Goal: Find specific page/section: Find specific page/section

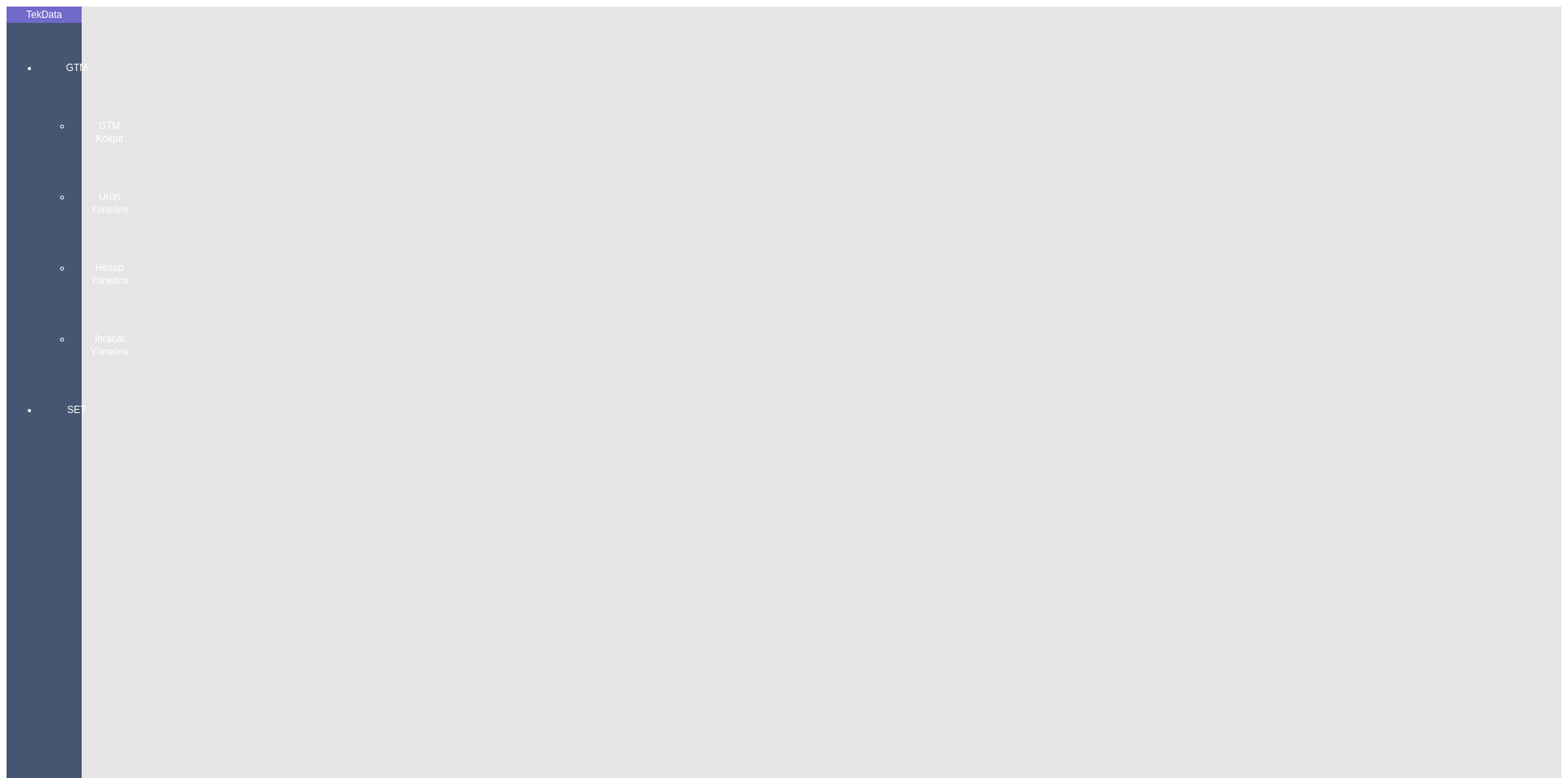
click at [39, 48] on div "GTM GTM Kokpit Ürün Yönetimi Hesap Yönetimi İhracat Yönetimi" at bounding box center [76, 204] width 75 height 342
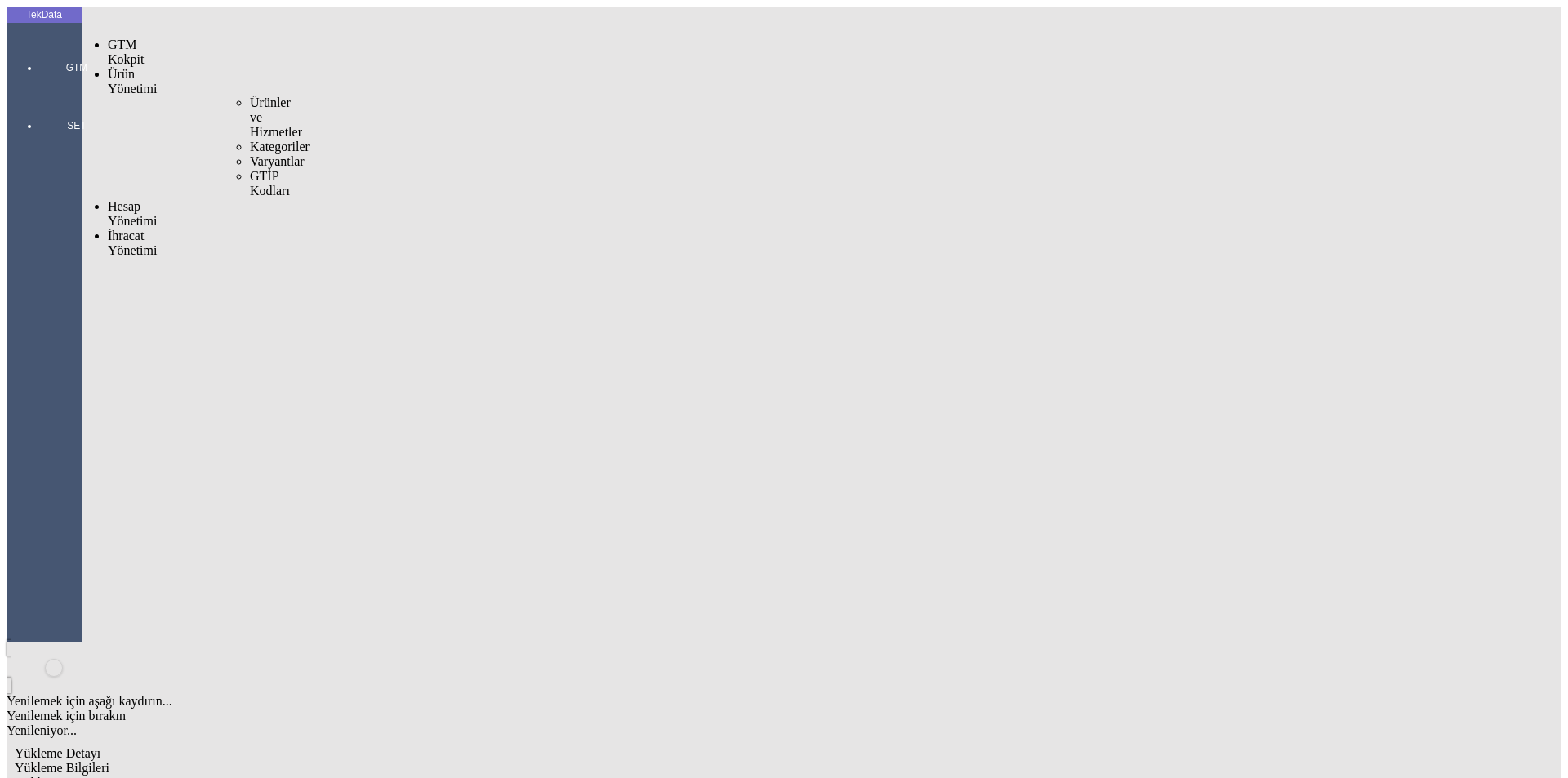
drag, startPoint x: 131, startPoint y: 54, endPoint x: 153, endPoint y: 54, distance: 22.0
click at [132, 67] on span "Ürün Yönetimi" at bounding box center [132, 81] width 49 height 28
drag, startPoint x: 237, startPoint y: 59, endPoint x: 279, endPoint y: 65, distance: 42.4
click at [250, 96] on span "Ürünler ve Hizmetler" at bounding box center [276, 117] width 52 height 44
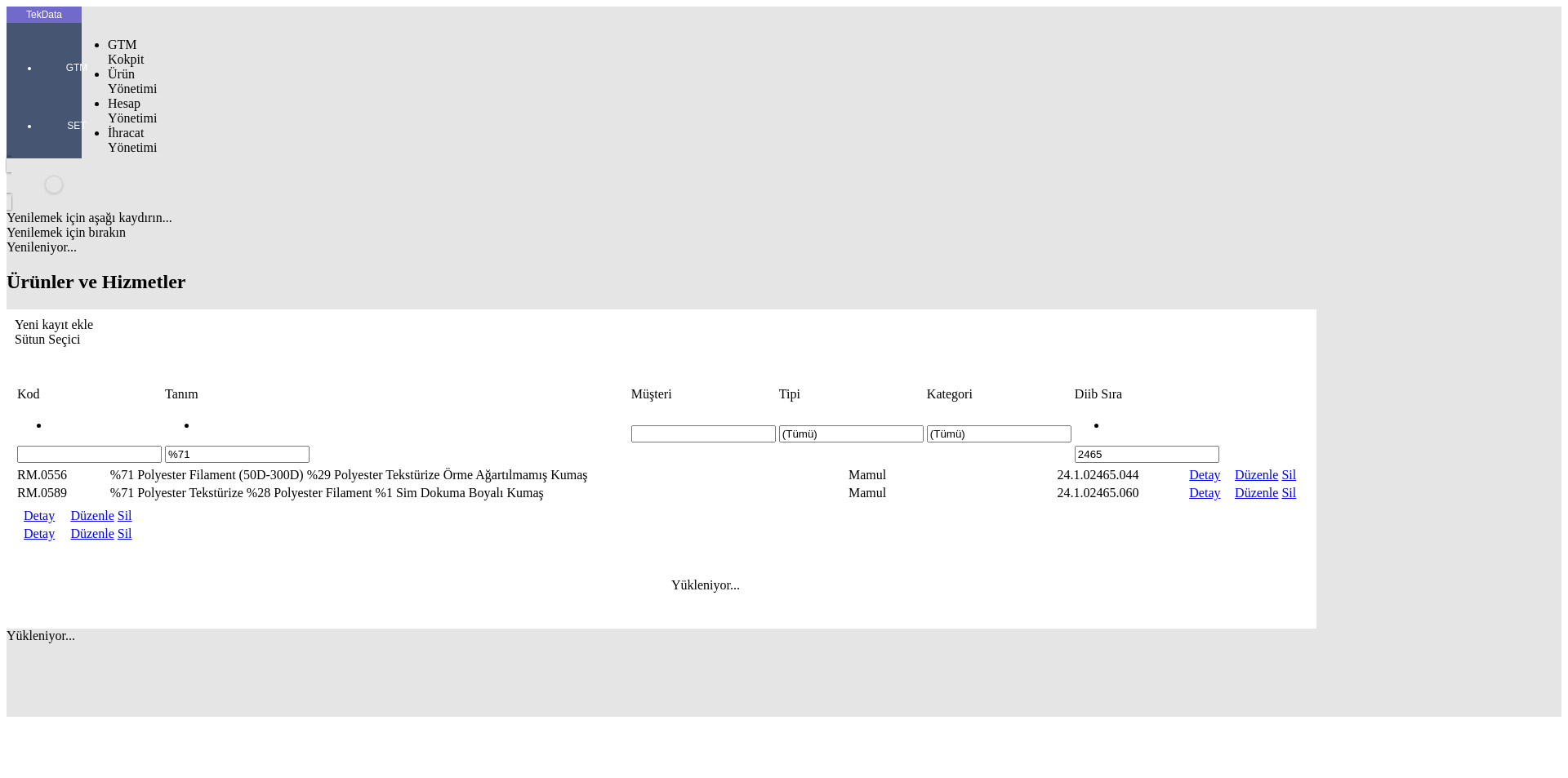
click at [57, 90] on div at bounding box center [76, 90] width 75 height 0
drag, startPoint x: 152, startPoint y: 59, endPoint x: 177, endPoint y: 57, distance: 25.1
click at [153, 67] on span "Ürün Yönetimi" at bounding box center [132, 81] width 49 height 28
click at [250, 96] on span "Ürünler ve Hizmetler" at bounding box center [276, 117] width 52 height 44
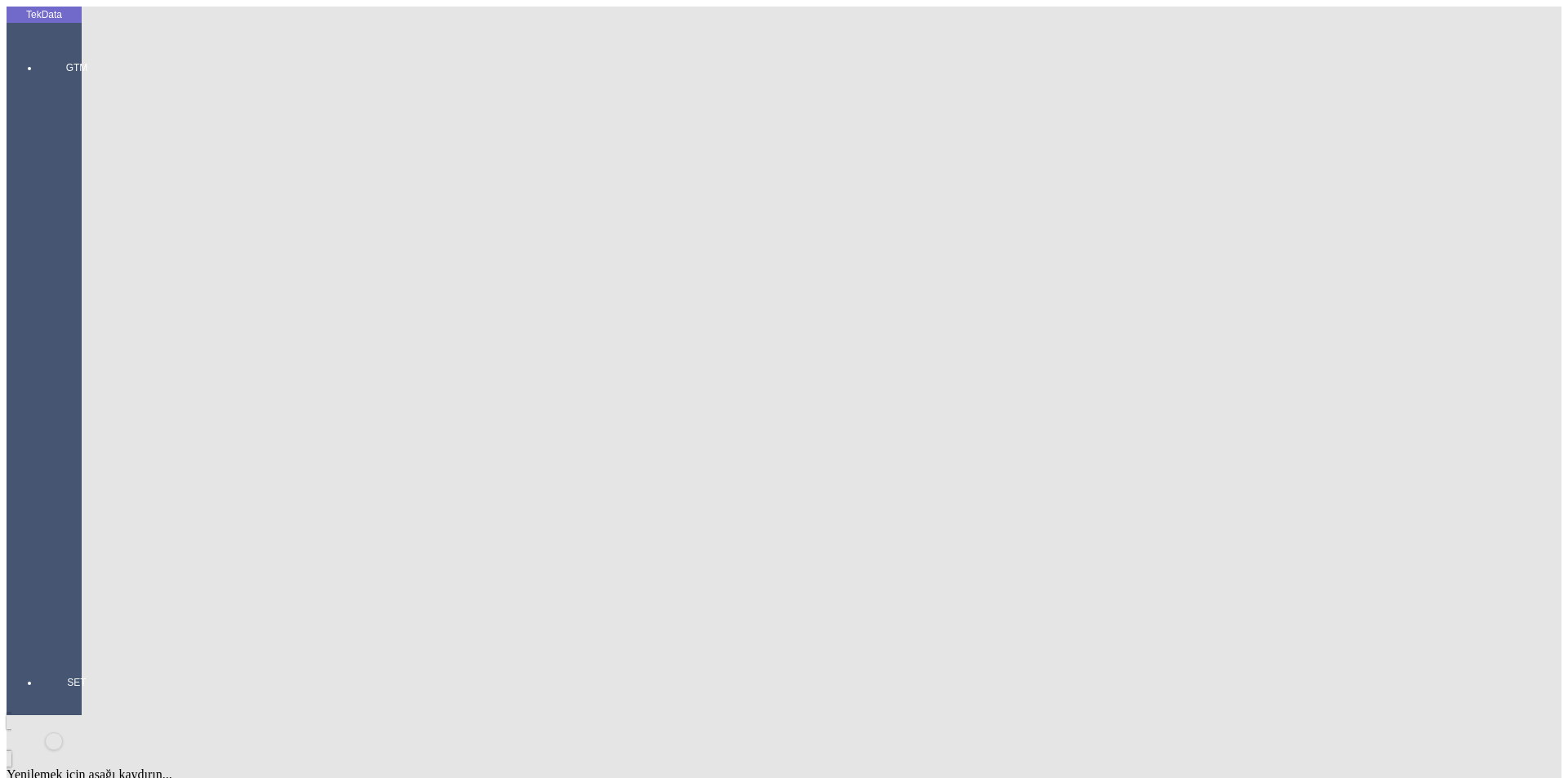
type input "%"
drag, startPoint x: 1406, startPoint y: 131, endPoint x: 1261, endPoint y: 183, distance: 154.0
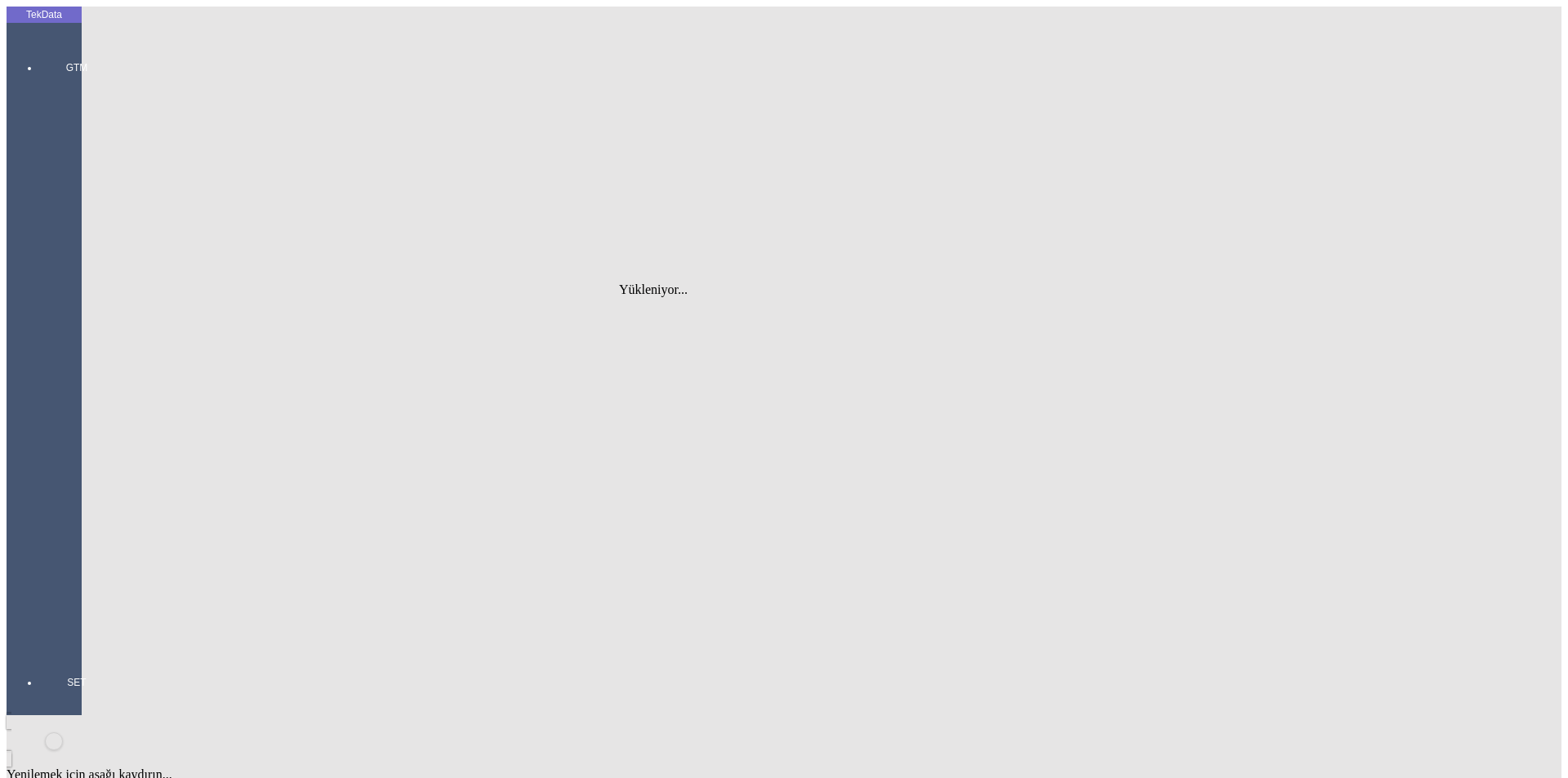
type input "2465.008"
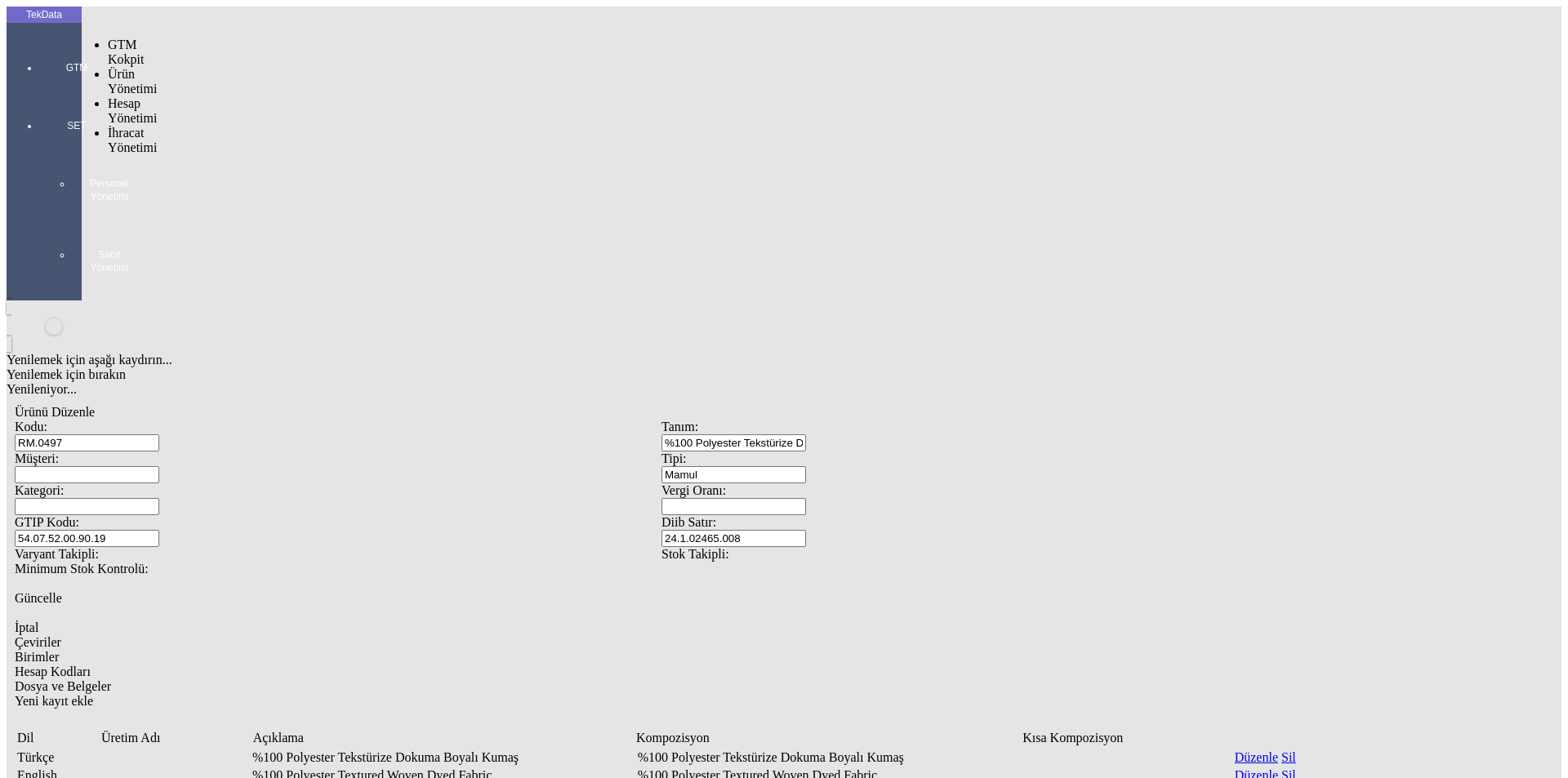
click at [39, 34] on div "GTM" at bounding box center [76, 62] width 75 height 58
click at [141, 126] on span "İhracat Yönetimi" at bounding box center [132, 140] width 49 height 28
drag, startPoint x: 226, startPoint y: 90, endPoint x: 245, endPoint y: 93, distance: 19.2
click at [250, 154] on span "Yüklemeler" at bounding box center [281, 161] width 62 height 14
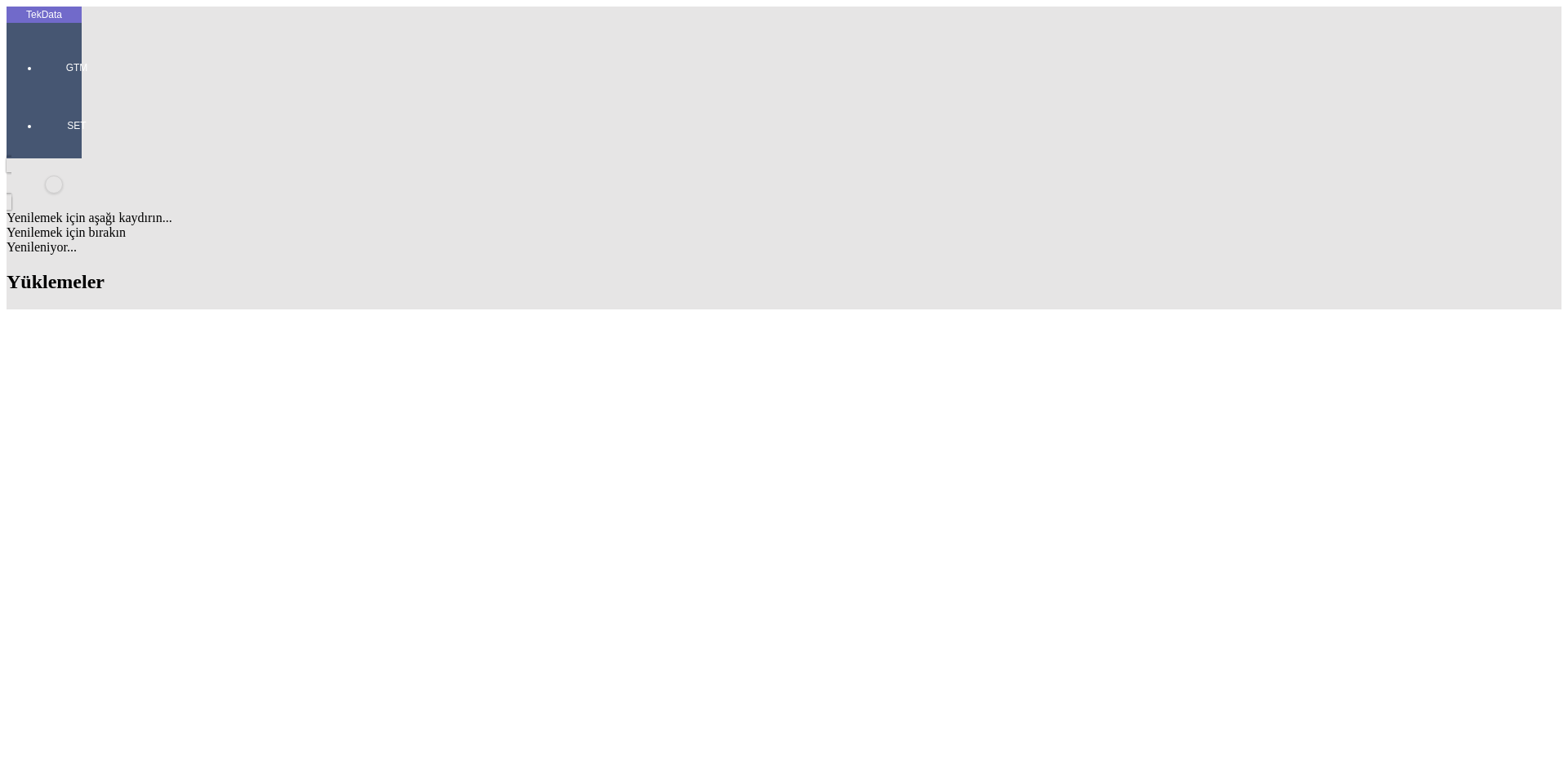
scroll to position [1613, 0]
drag, startPoint x: 566, startPoint y: 698, endPoint x: 375, endPoint y: 700, distance: 191.0
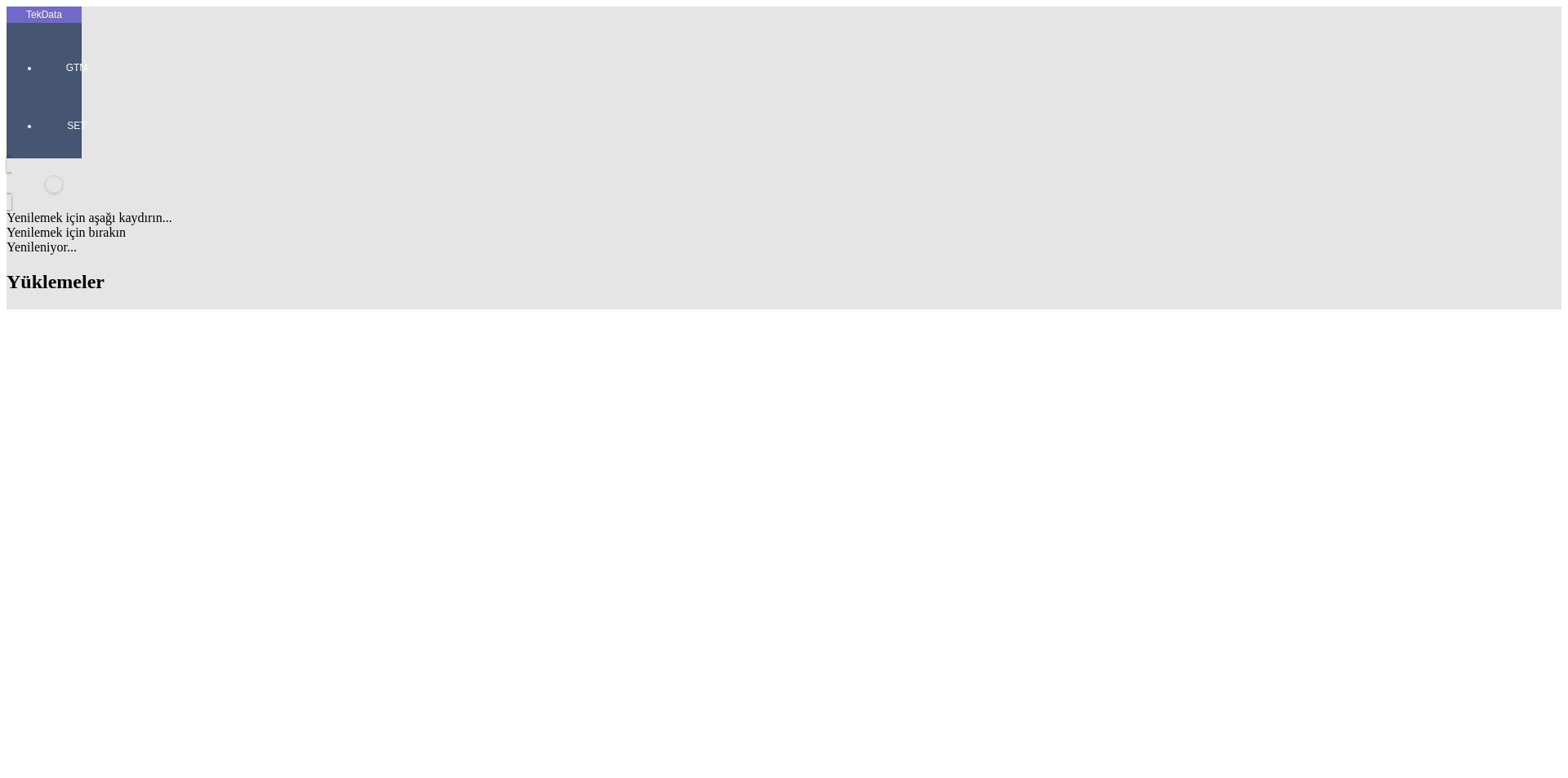
drag, startPoint x: 572, startPoint y: 698, endPoint x: 456, endPoint y: 700, distance: 116.0
copy tr "ET361861 - ET361862"
